Goal: Task Accomplishment & Management: Complete application form

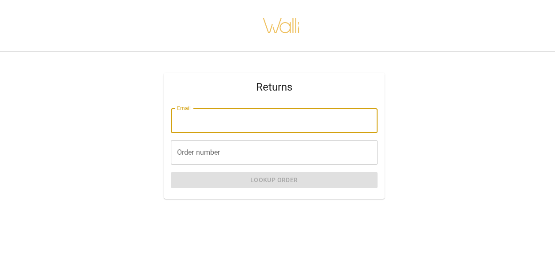
click at [287, 124] on input "Email" at bounding box center [274, 120] width 207 height 25
type input "**********"
click at [272, 155] on input "Order number" at bounding box center [274, 152] width 207 height 25
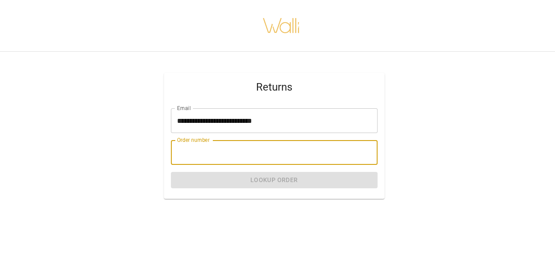
paste input "**********"
type input "**********"
paste input "*******"
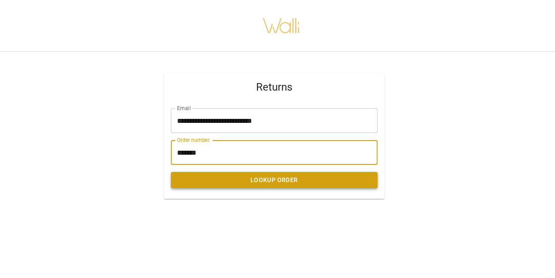
type input "*******"
click at [280, 183] on button "Lookup Order" at bounding box center [274, 180] width 207 height 16
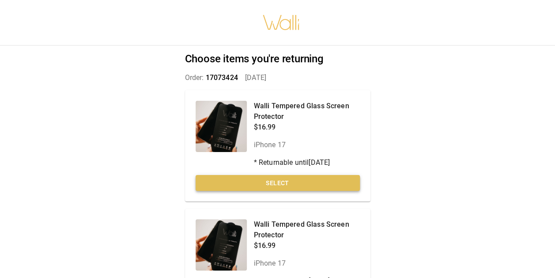
click at [300, 181] on button "Select" at bounding box center [278, 183] width 164 height 16
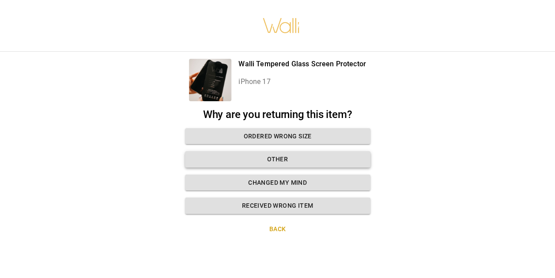
click at [284, 157] on button "Other" at bounding box center [277, 159] width 185 height 16
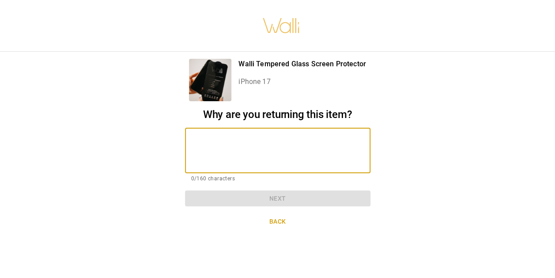
click at [288, 163] on textarea at bounding box center [277, 150] width 173 height 30
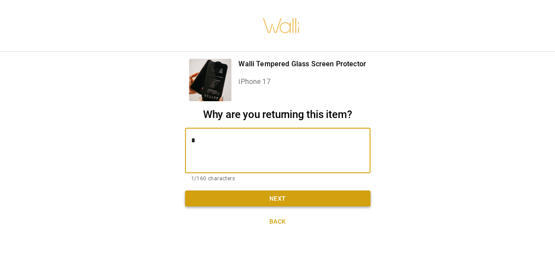
click at [288, 193] on button "Next" at bounding box center [277, 198] width 185 height 16
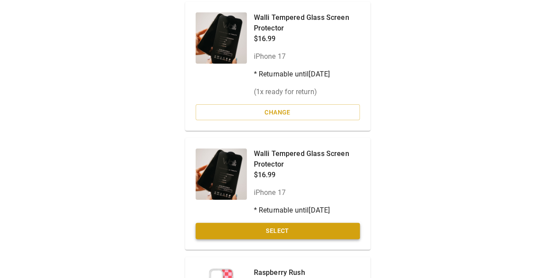
click at [293, 230] on button "Select" at bounding box center [278, 230] width 164 height 16
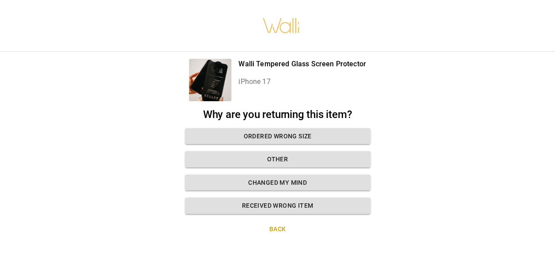
scroll to position [7, 0]
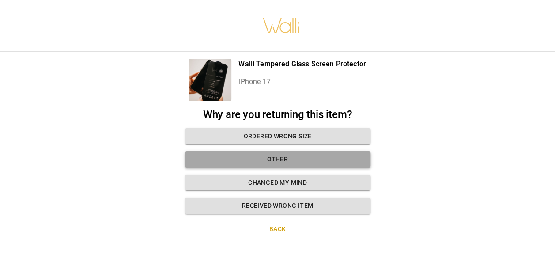
click at [289, 154] on button "Other" at bounding box center [277, 159] width 185 height 16
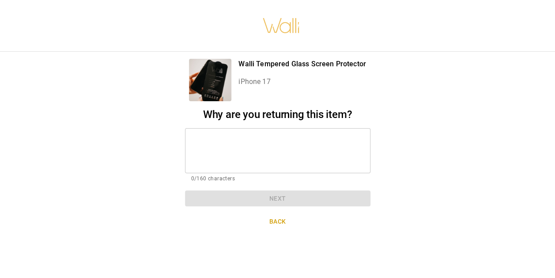
click at [286, 163] on div "* ​" at bounding box center [277, 150] width 185 height 45
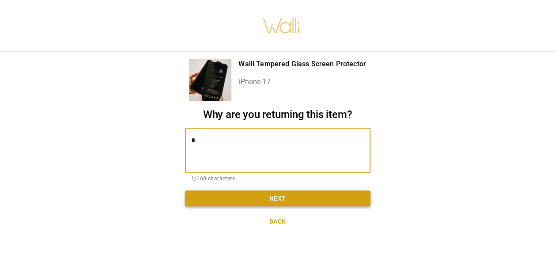
click at [283, 194] on button "Next" at bounding box center [277, 198] width 185 height 16
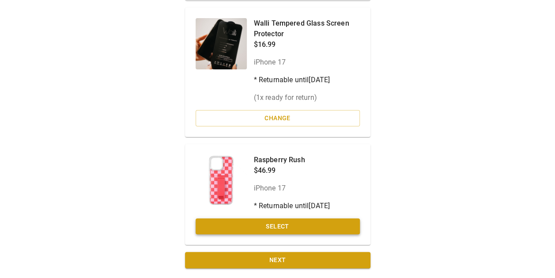
click at [281, 222] on button "Select" at bounding box center [278, 226] width 164 height 16
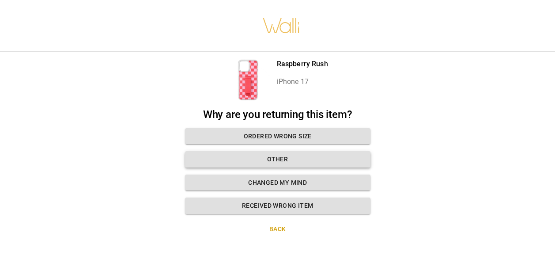
click at [278, 152] on button "Other" at bounding box center [277, 159] width 185 height 16
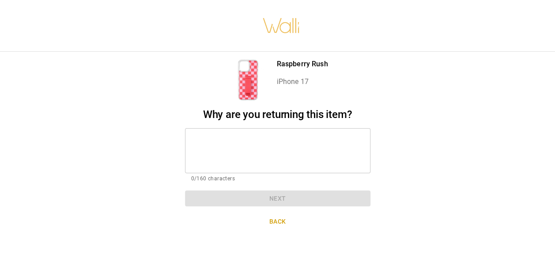
click at [279, 154] on textarea at bounding box center [277, 150] width 173 height 30
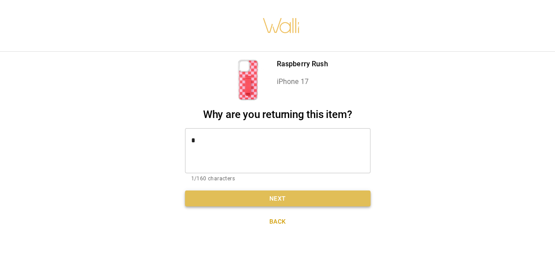
click at [276, 190] on button "Next" at bounding box center [277, 198] width 185 height 16
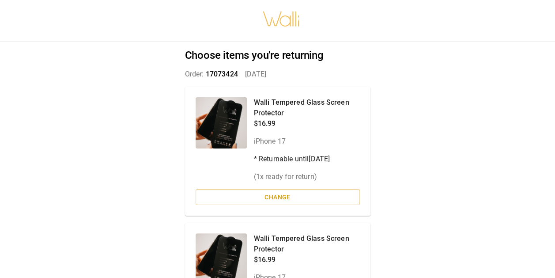
scroll to position [236, 0]
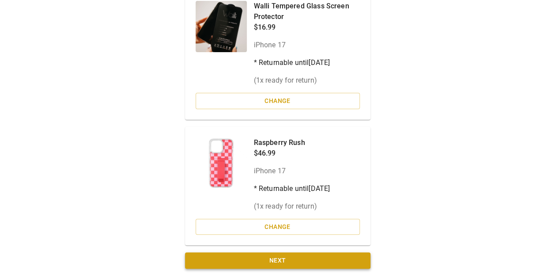
click at [288, 260] on button "Next" at bounding box center [277, 260] width 185 height 16
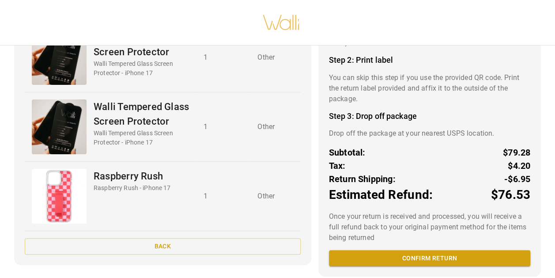
scroll to position [116, 0]
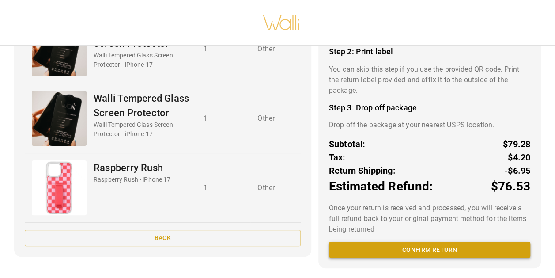
click at [429, 247] on button "Confirm return" at bounding box center [429, 249] width 201 height 16
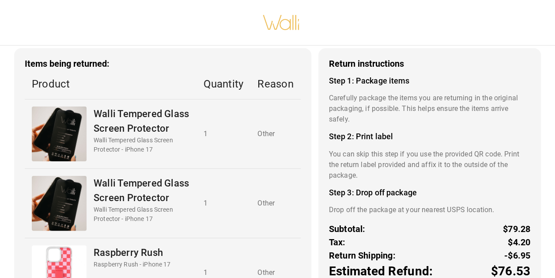
scroll to position [28, 0]
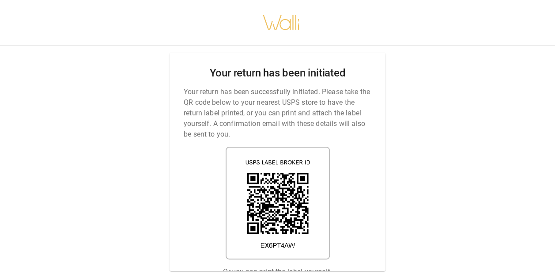
click at [273, 266] on p "Or you can print the label yourself." at bounding box center [277, 271] width 109 height 11
click at [256, 188] on img at bounding box center [278, 203] width 104 height 113
